Goal: Task Accomplishment & Management: Use online tool/utility

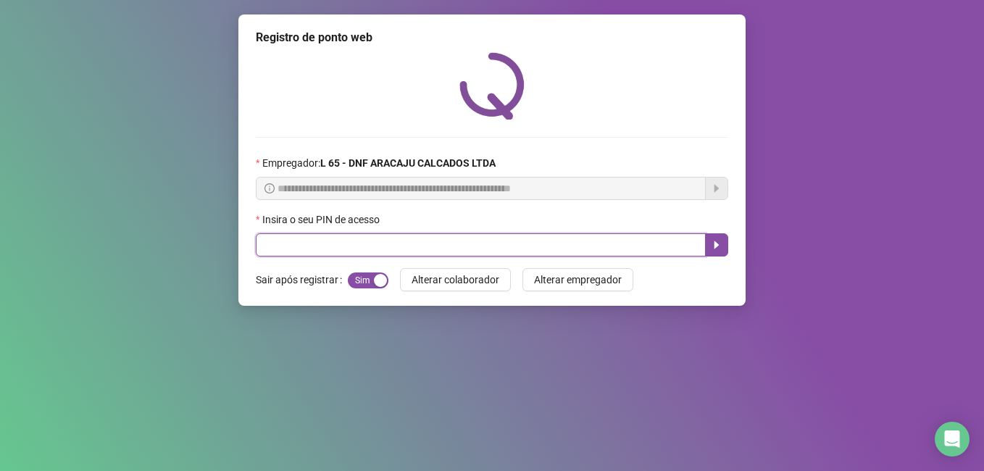
click at [325, 249] on input "text" at bounding box center [481, 244] width 450 height 23
type input "*****"
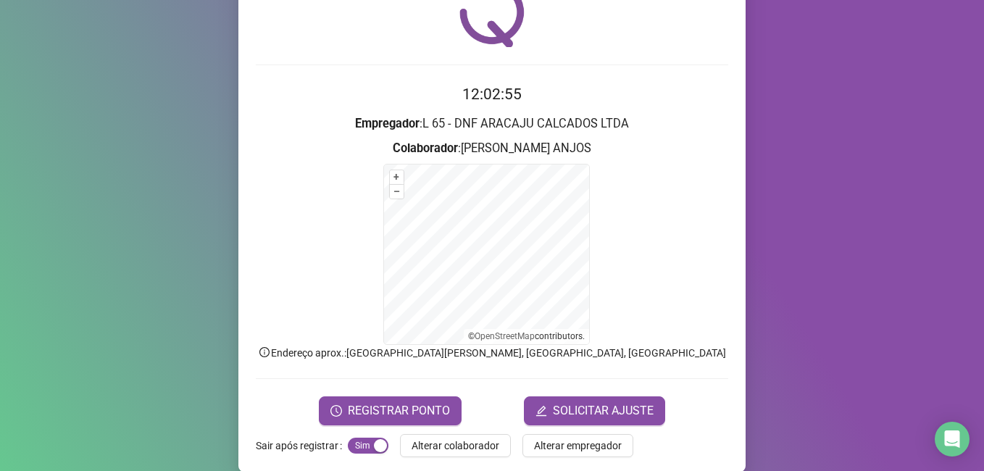
scroll to position [91, 0]
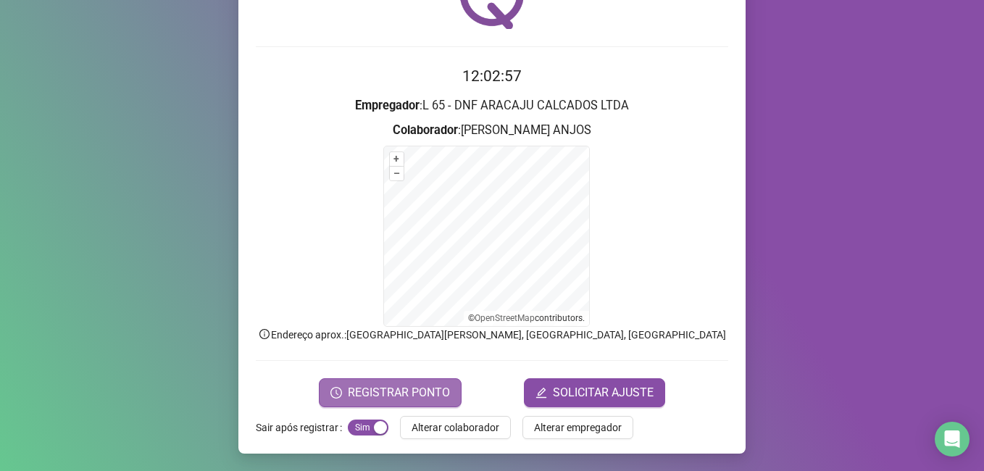
click at [378, 387] on span "REGISTRAR PONTO" at bounding box center [399, 392] width 102 height 17
click at [378, 387] on body "Página inicial Registrar ponto Espelho de ponto Meus registros Minhas solicitaç…" at bounding box center [492, 235] width 984 height 471
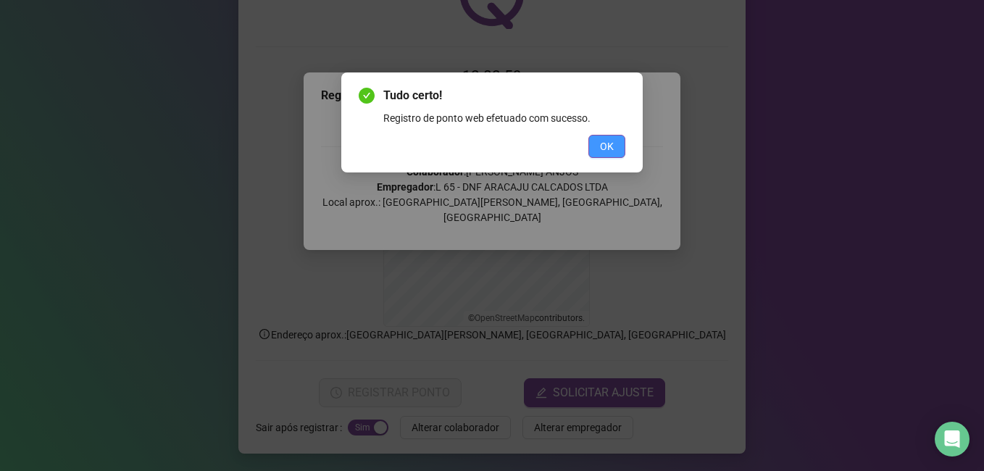
click at [602, 151] on span "OK" at bounding box center [607, 146] width 14 height 16
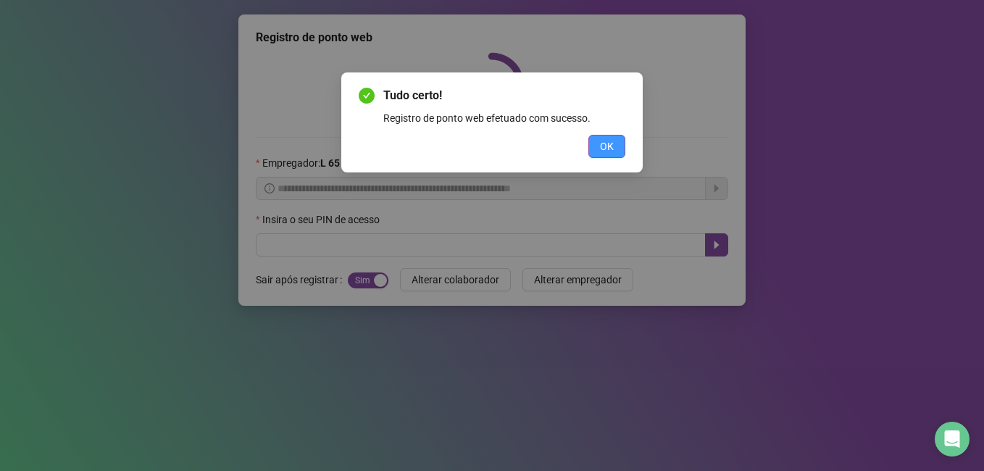
scroll to position [0, 0]
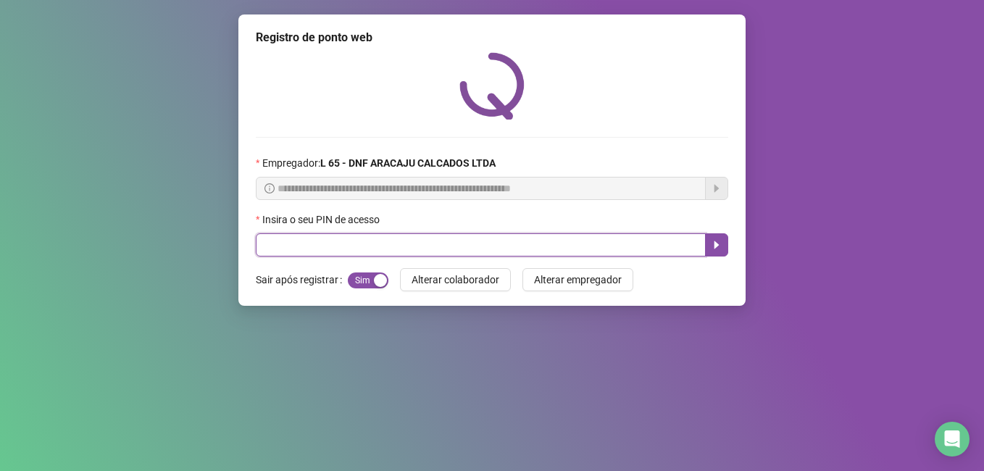
click at [360, 243] on input "text" at bounding box center [481, 244] width 450 height 23
type input "*****"
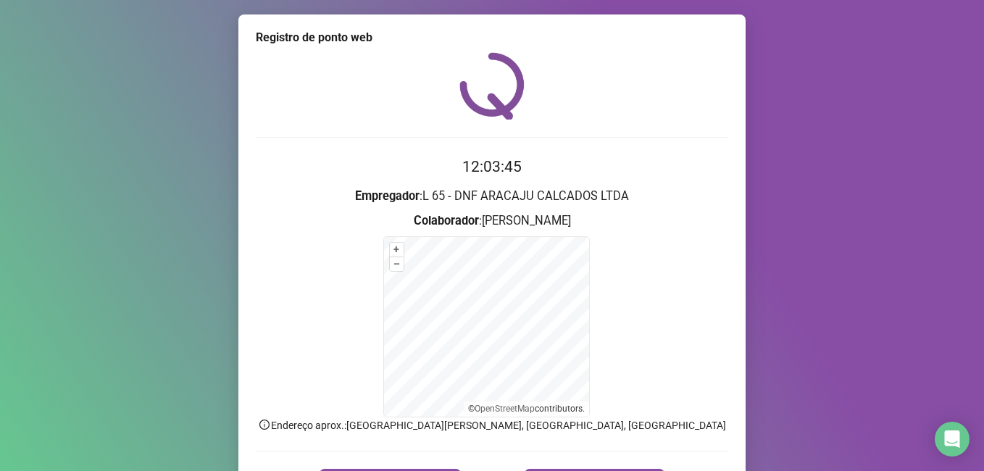
scroll to position [72, 0]
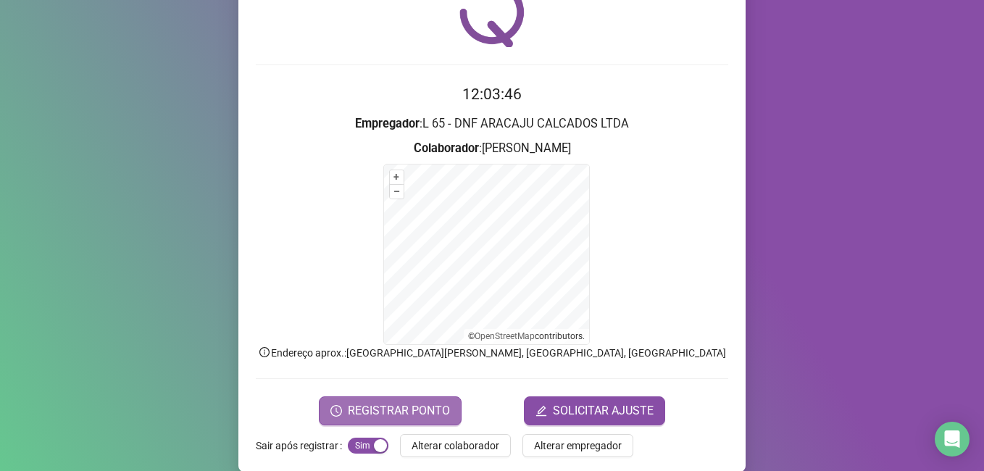
click at [428, 416] on span "REGISTRAR PONTO" at bounding box center [399, 410] width 102 height 17
click at [428, 416] on body "Página inicial Registrar ponto Espelho de ponto Meus registros Minhas solicitaç…" at bounding box center [492, 235] width 984 height 471
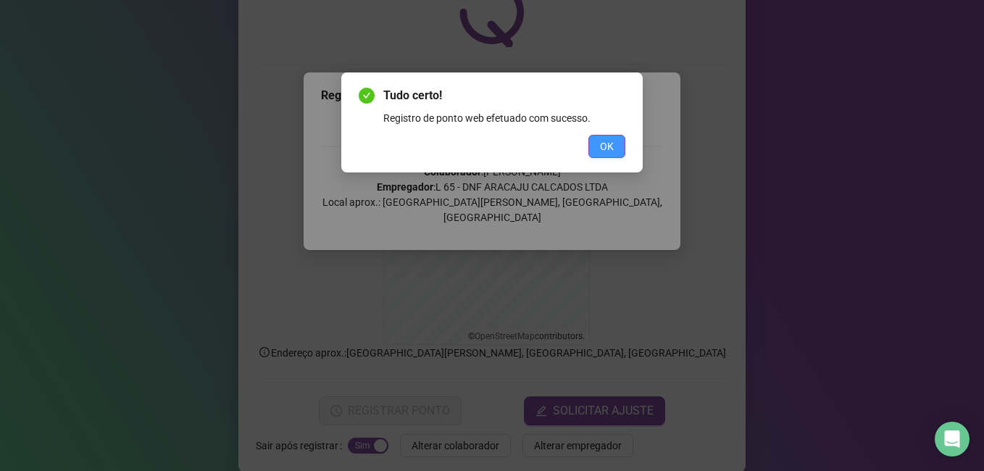
click at [621, 146] on button "OK" at bounding box center [607, 146] width 37 height 23
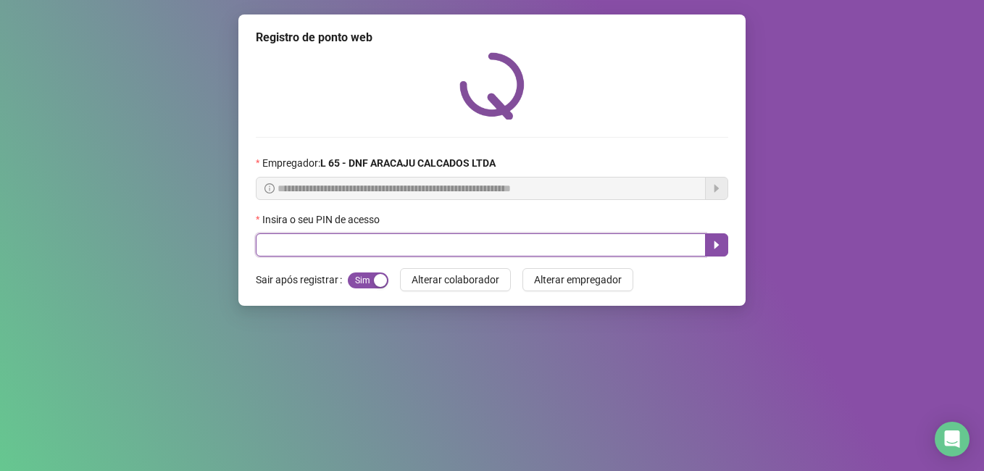
click at [346, 246] on input "text" at bounding box center [481, 244] width 450 height 23
